Goal: Entertainment & Leisure: Consume media (video, audio)

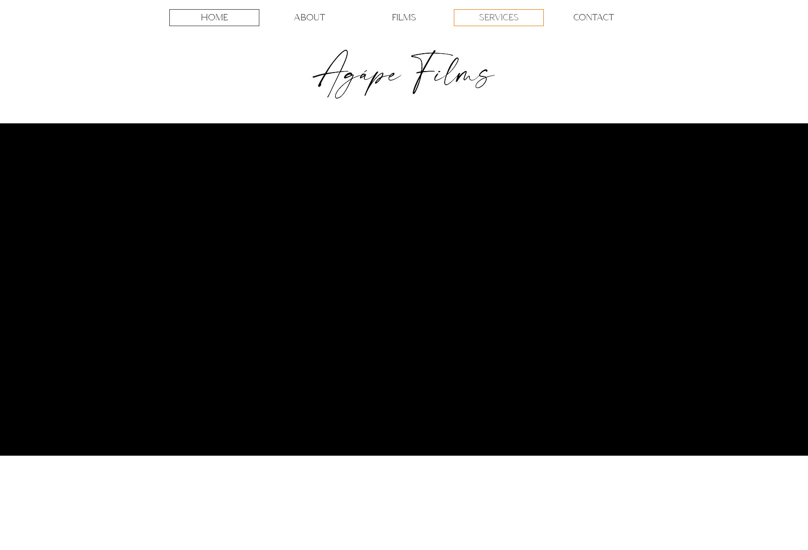
click at [511, 19] on p "SERVICES" at bounding box center [499, 18] width 40 height 16
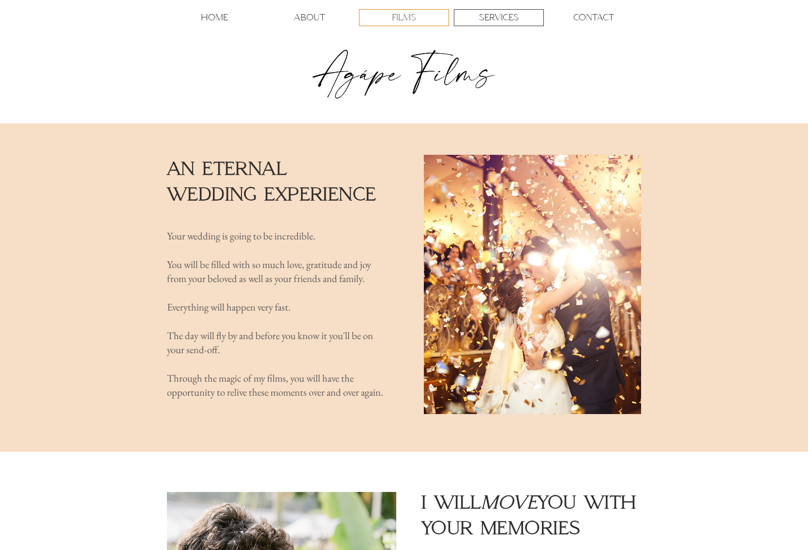
click at [405, 17] on p "FILMS" at bounding box center [404, 18] width 24 height 16
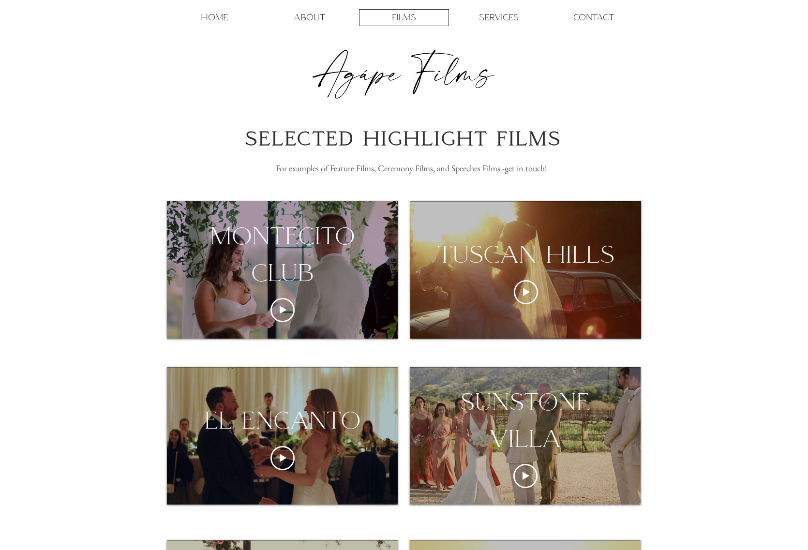
click at [364, 285] on div "montecito club" at bounding box center [282, 254] width 231 height 73
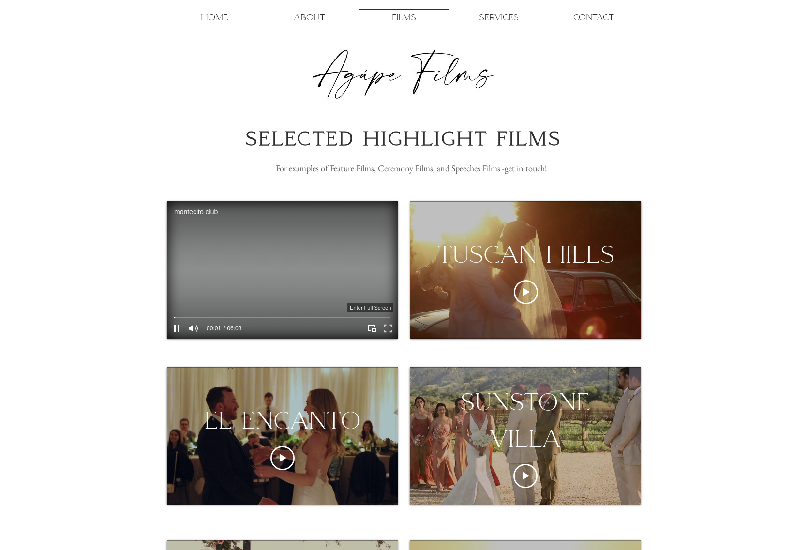
click at [388, 331] on icon "Enter full screen" at bounding box center [388, 328] width 15 height 15
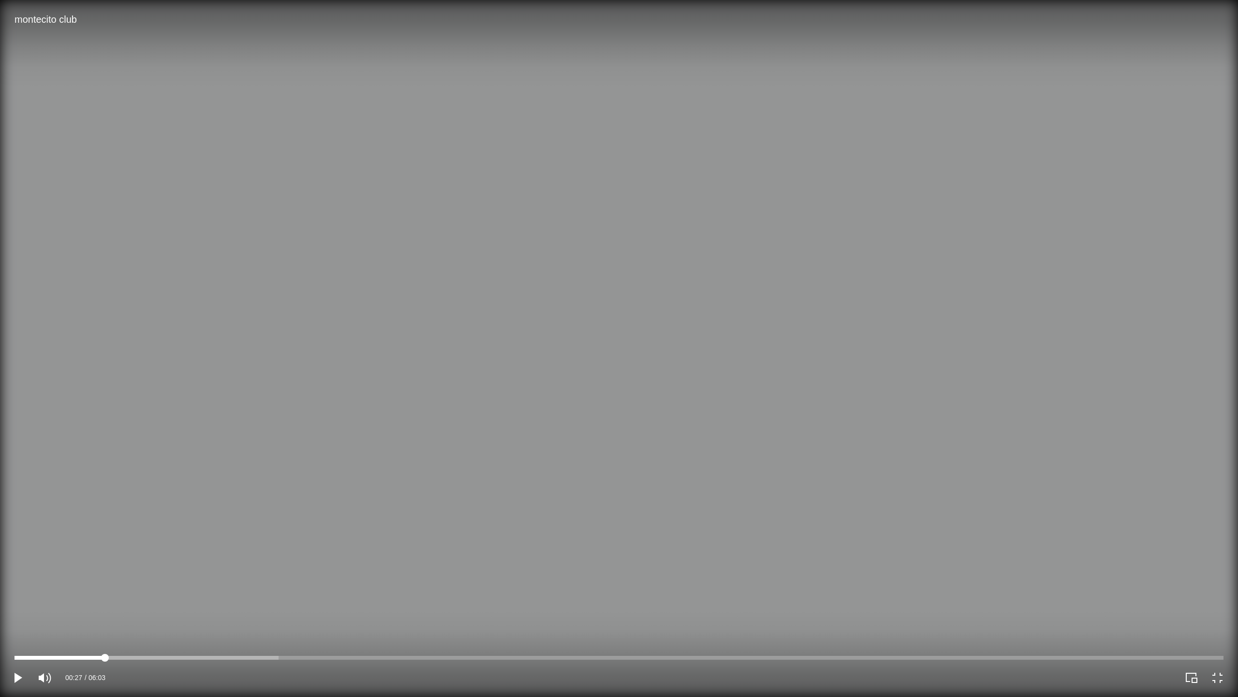
click at [105, 549] on div at bounding box center [619, 657] width 1209 height 4
click at [148, 549] on div at bounding box center [619, 657] width 1209 height 4
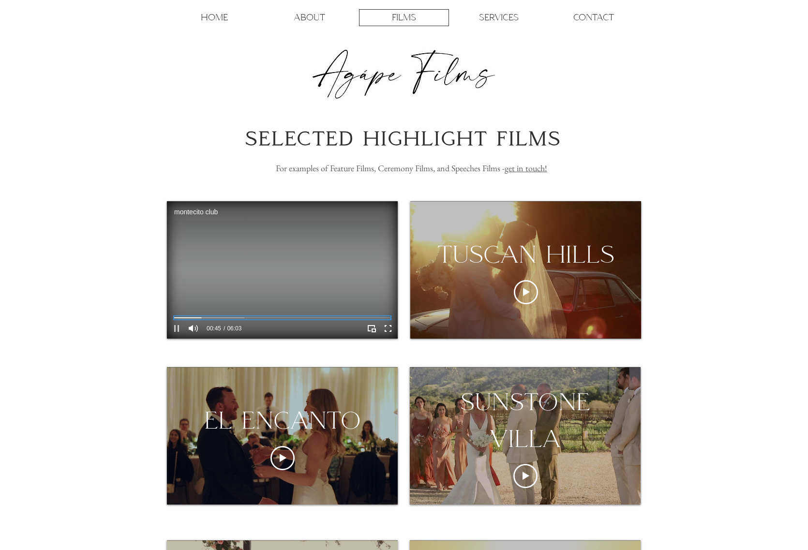
click at [178, 331] on icon "Pause" at bounding box center [176, 328] width 5 height 7
click at [216, 105] on div "HOME ABOUT FILMS SERVICES CONTACT More Use tab to navigate through the menu ite…" at bounding box center [404, 61] width 808 height 123
click at [313, 14] on p "ABOUT" at bounding box center [309, 18] width 31 height 16
